Goal: Information Seeking & Learning: Learn about a topic

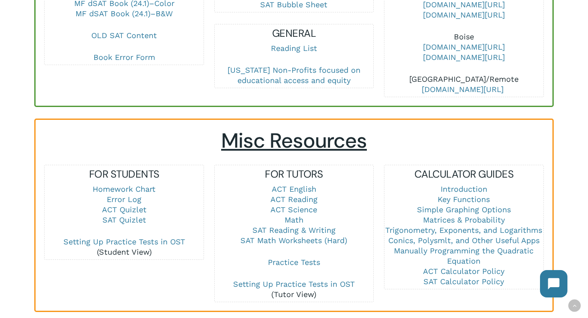
scroll to position [520, 0]
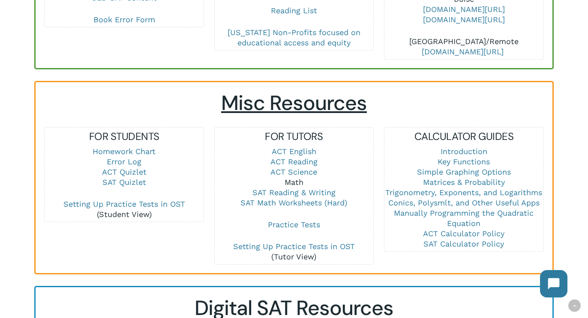
click at [294, 178] on link "Math" at bounding box center [294, 182] width 19 height 9
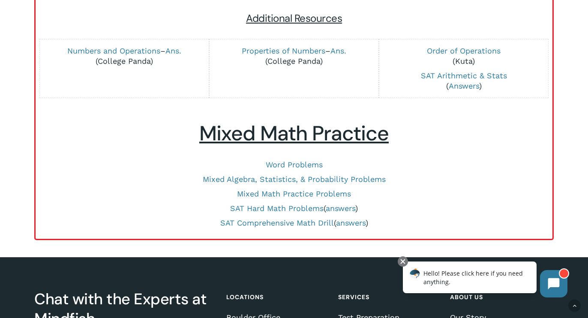
scroll to position [383, 0]
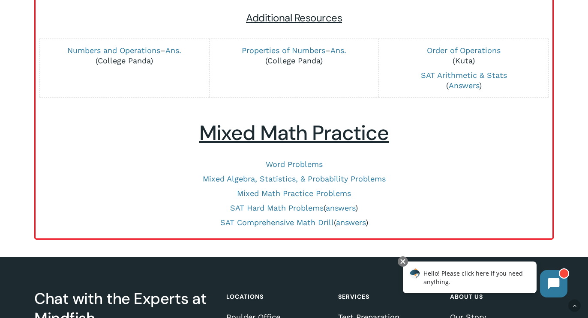
click at [138, 197] on p "Mixed Math Practice Problems" at bounding box center [294, 194] width 500 height 10
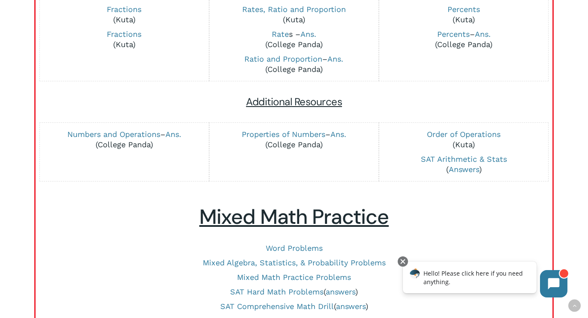
click at [135, 106] on h5 "Additional Resources" at bounding box center [293, 102] width 499 height 14
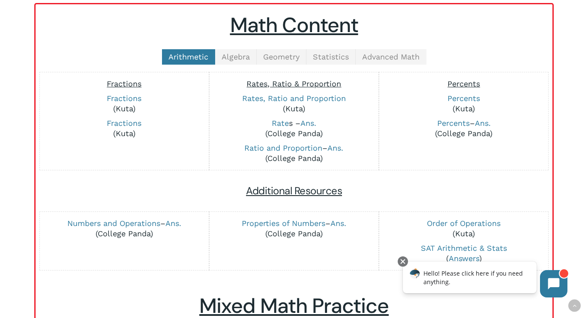
scroll to position [165, 0]
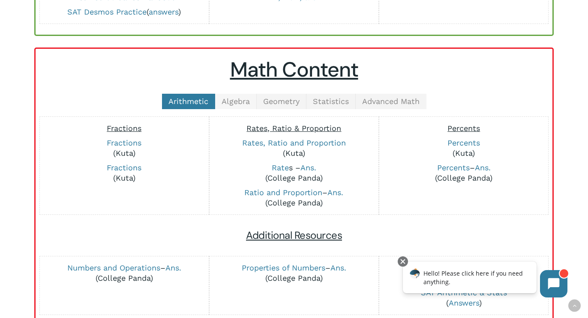
click at [237, 104] on span "Algebra" at bounding box center [236, 101] width 28 height 9
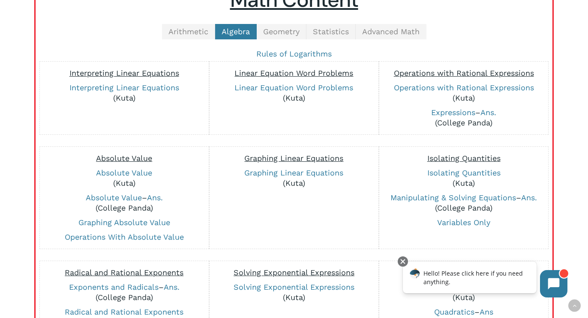
scroll to position [236, 0]
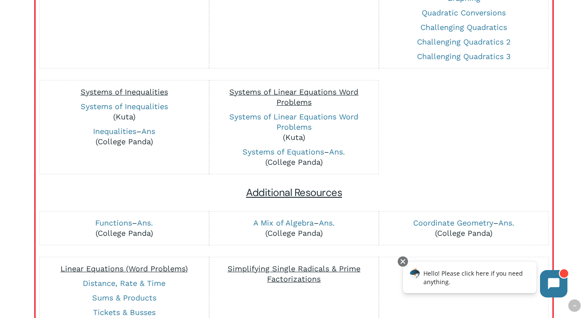
scroll to position [627, 0]
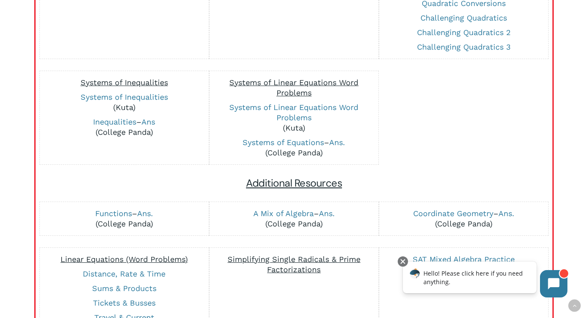
click at [414, 164] on div at bounding box center [464, 118] width 160 height 94
click at [413, 126] on div at bounding box center [464, 118] width 160 height 94
click at [333, 144] on link "Ans." at bounding box center [337, 142] width 16 height 9
click at [429, 144] on div at bounding box center [464, 118] width 160 height 94
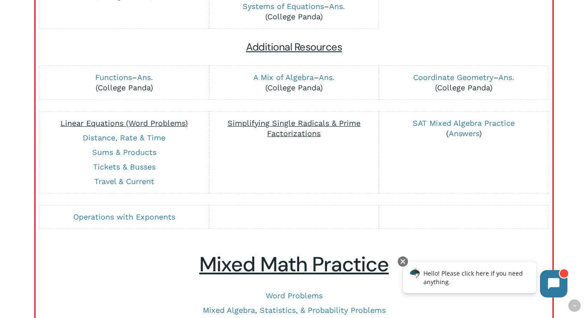
scroll to position [781, 0]
